Goal: Information Seeking & Learning: Find specific fact

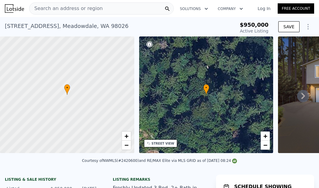
click at [114, 6] on div "Search an address or region" at bounding box center [101, 8] width 145 height 12
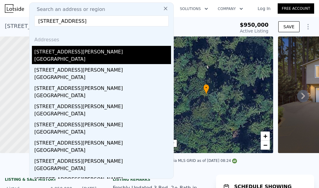
type input "[STREET_ADDRESS]"
click at [91, 59] on div "[GEOGRAPHIC_DATA]" at bounding box center [102, 60] width 137 height 9
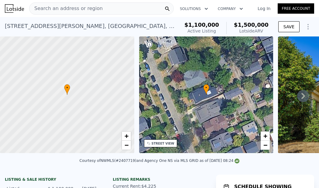
click at [100, 11] on div "Search an address or region" at bounding box center [101, 8] width 145 height 12
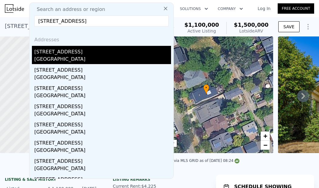
type input "[STREET_ADDRESS]"
click at [100, 52] on div "[STREET_ADDRESS]" at bounding box center [102, 51] width 137 height 10
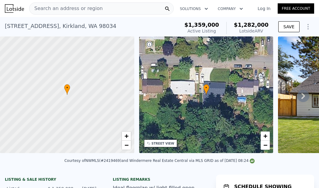
click at [164, 7] on div at bounding box center [167, 9] width 12 height 12
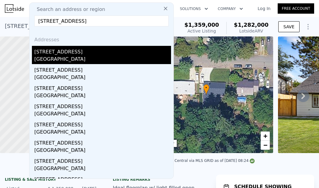
type input "[STREET_ADDRESS]"
click at [135, 60] on div "[GEOGRAPHIC_DATA]" at bounding box center [102, 60] width 137 height 9
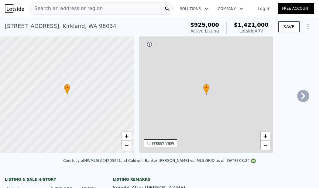
type input "2.75"
type input "1600"
type input "2350"
type input "6500"
type input "17205"
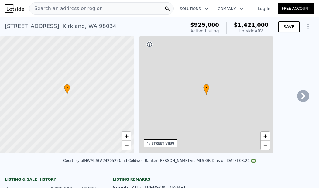
checkbox input "false"
type input "$ 1,421,000"
type input "8"
type input "$ 307,101"
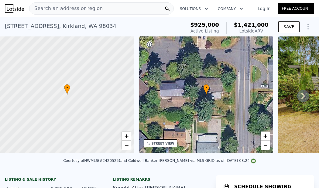
click at [140, 11] on div "Search an address or region" at bounding box center [101, 8] width 145 height 12
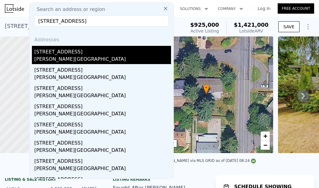
type input "[STREET_ADDRESS]"
click at [137, 52] on div "[STREET_ADDRESS]" at bounding box center [102, 51] width 137 height 10
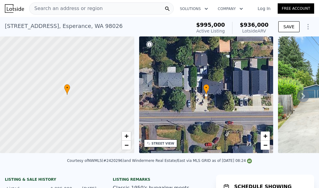
click at [134, 8] on div "Search an address or region" at bounding box center [101, 8] width 145 height 12
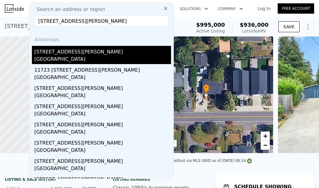
type input "[STREET_ADDRESS][PERSON_NAME]"
click at [129, 50] on div "[STREET_ADDRESS][PERSON_NAME]" at bounding box center [102, 51] width 137 height 10
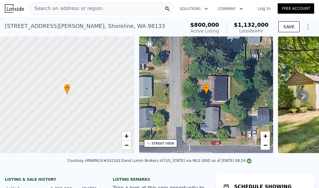
click at [127, 7] on div "Search an address or region" at bounding box center [101, 8] width 145 height 12
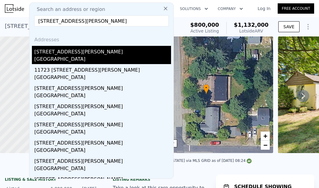
type input "[STREET_ADDRESS][PERSON_NAME]"
click at [116, 54] on div "[STREET_ADDRESS][PERSON_NAME]" at bounding box center [102, 51] width 137 height 10
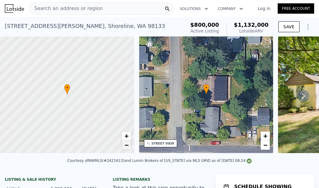
click at [128, 146] on span "−" at bounding box center [126, 145] width 4 height 8
click at [125, 137] on span "+" at bounding box center [126, 136] width 4 height 8
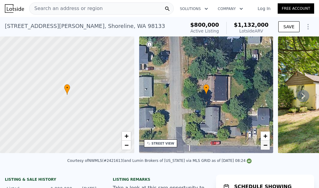
click at [266, 145] on span "−" at bounding box center [265, 145] width 4 height 8
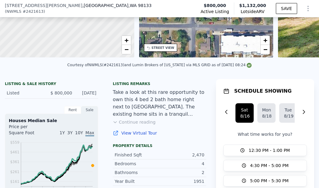
scroll to position [93, 0]
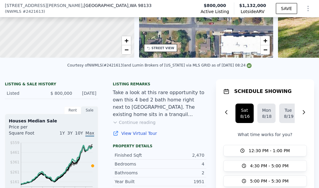
click at [203, 151] on div "Finished Sqft 2,470" at bounding box center [159, 155] width 93 height 9
click at [203, 152] on div "2,470" at bounding box center [182, 155] width 45 height 6
copy div "2,470"
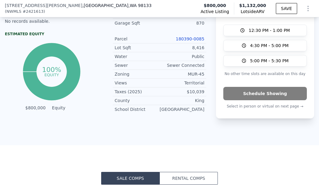
scroll to position [280, 0]
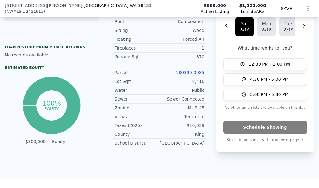
click at [201, 82] on div "8,416" at bounding box center [182, 81] width 45 height 6
copy div "8,416"
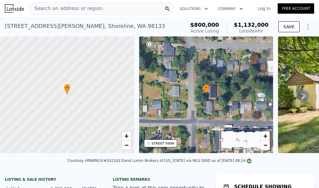
scroll to position [0, 0]
click at [211, 23] on span "$800,000" at bounding box center [204, 25] width 29 height 6
click at [205, 25] on span "$800,000" at bounding box center [204, 25] width 29 height 6
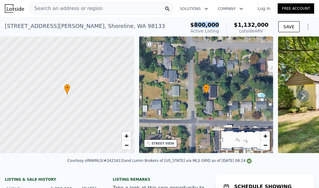
copy span "800,000"
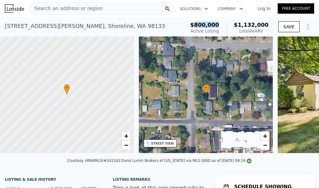
scroll to position [0, 2]
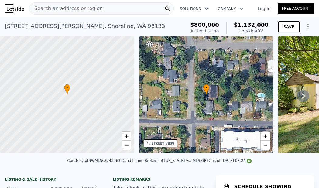
click at [254, 22] on span "$1,132,000" at bounding box center [251, 25] width 35 height 6
copy span "1,132,000"
